Goal: Task Accomplishment & Management: Use online tool/utility

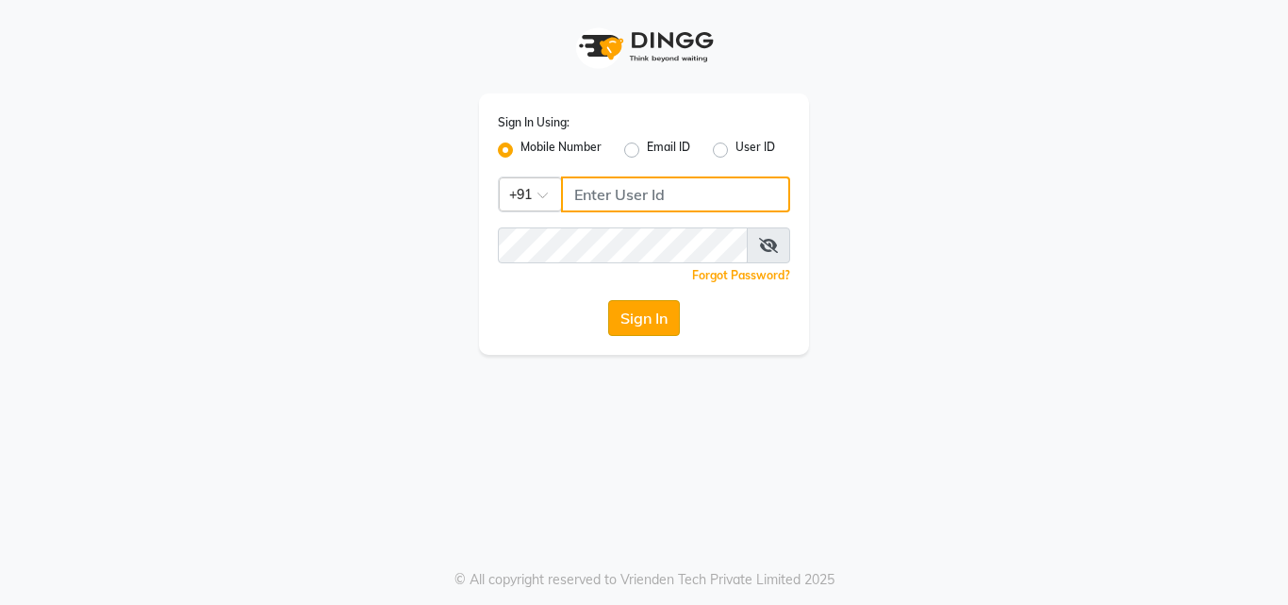
type input "8390773311"
click at [668, 306] on button "Sign In" at bounding box center [644, 318] width 72 height 36
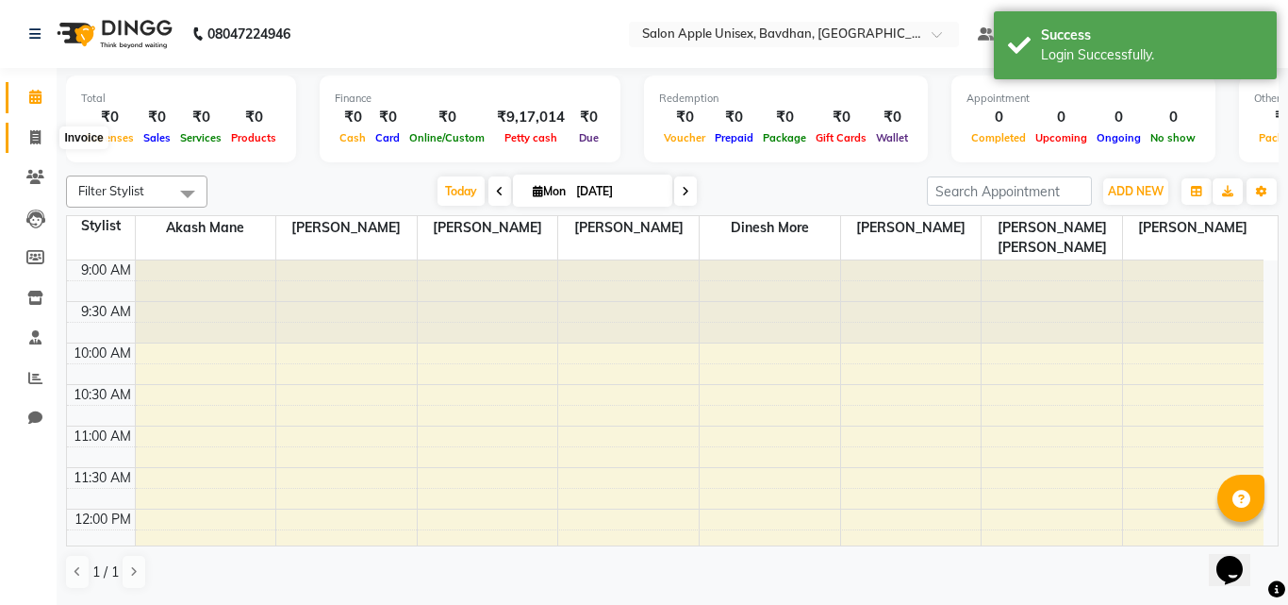
click at [33, 146] on span at bounding box center [35, 138] width 33 height 22
select select "service"
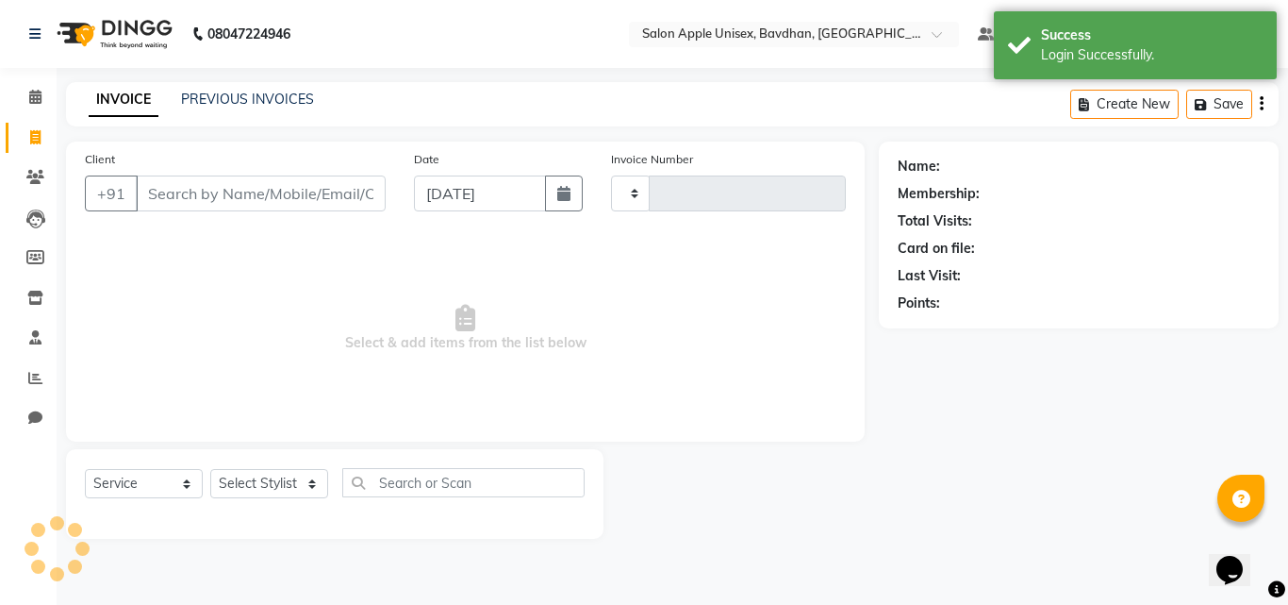
type input "1017"
select select "474"
select select "14344"
